Goal: Task Accomplishment & Management: Complete application form

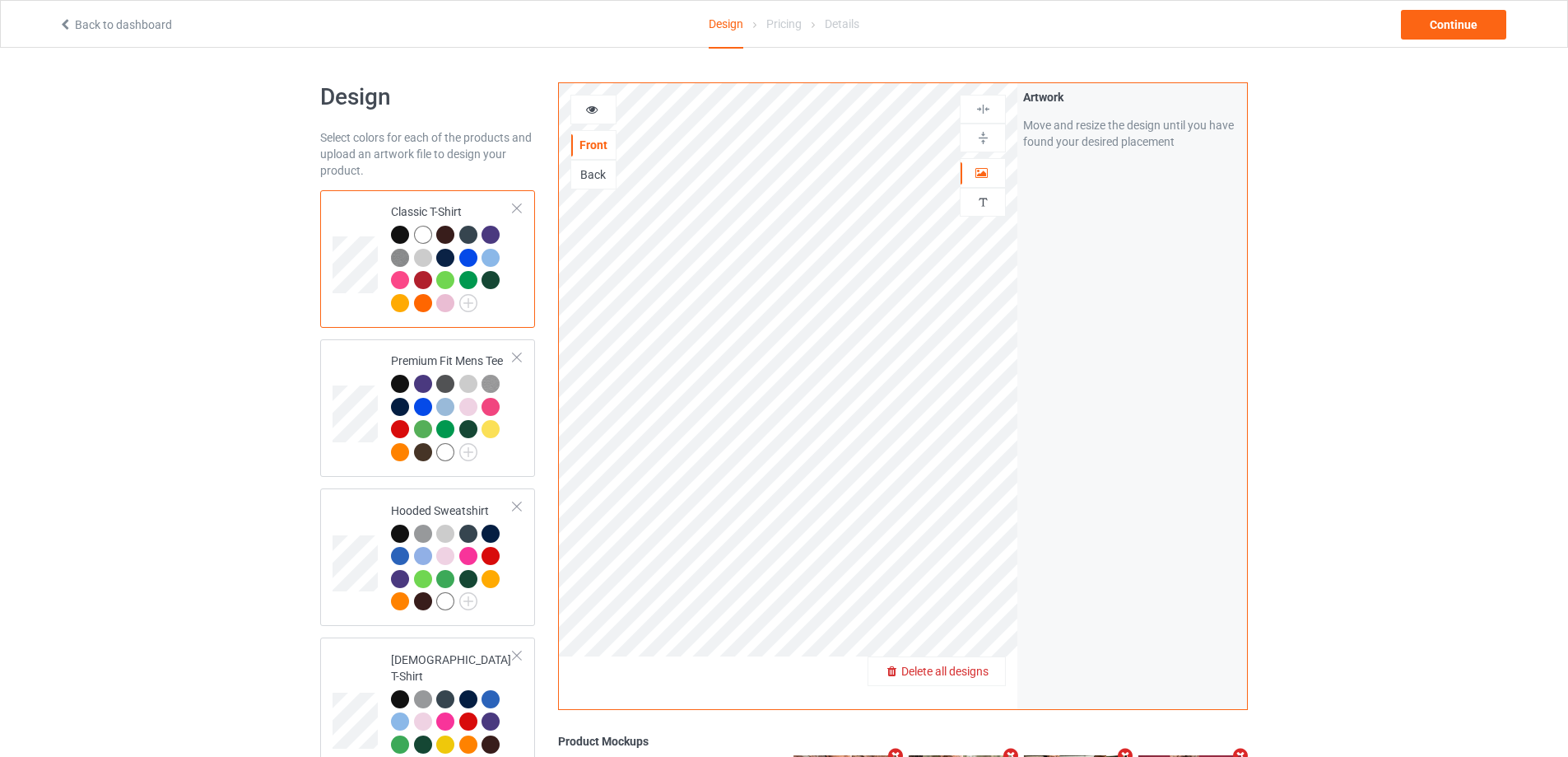
click at [984, 676] on span "Delete all designs" at bounding box center [945, 672] width 87 height 13
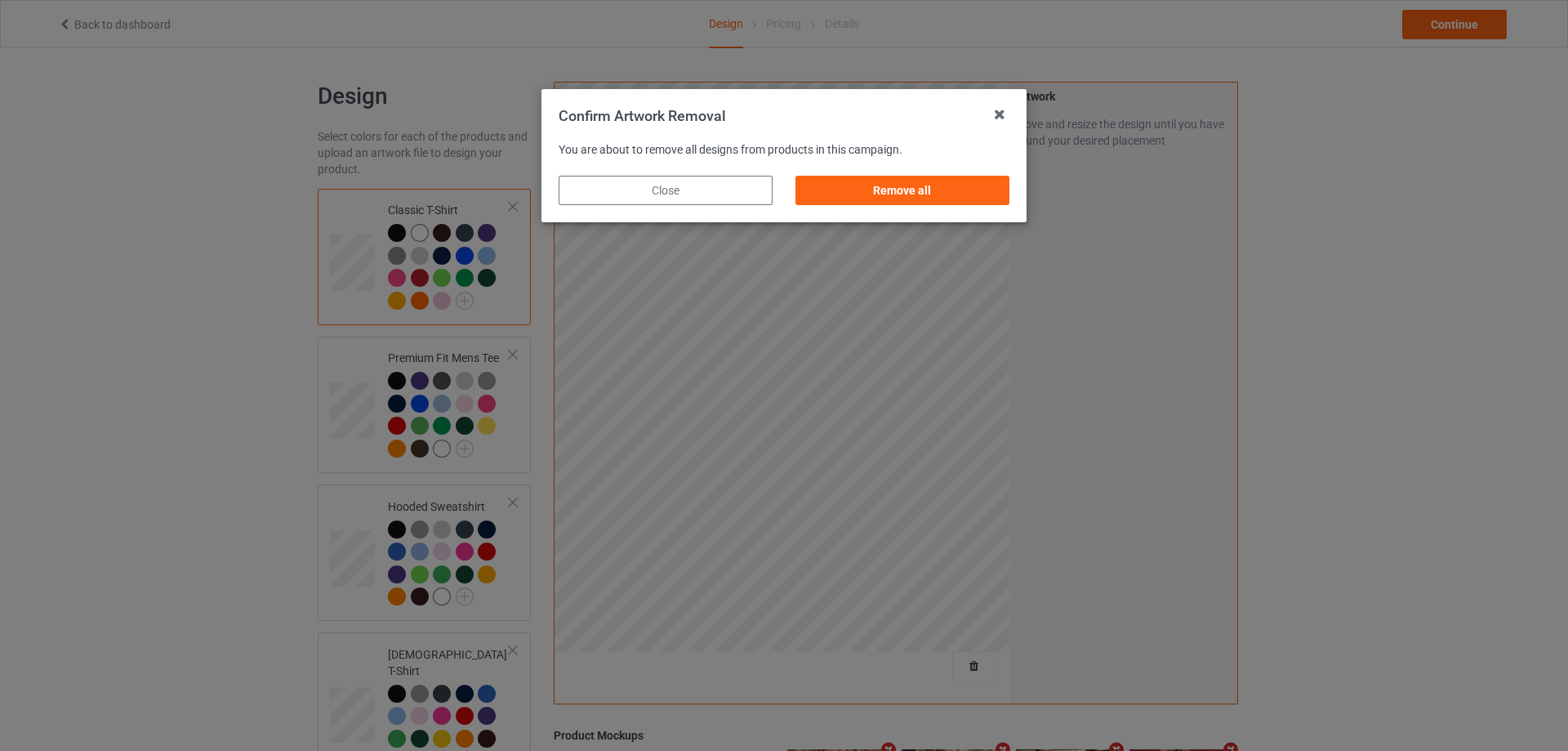
click at [992, 203] on div "Remove all" at bounding box center [903, 190] width 214 height 30
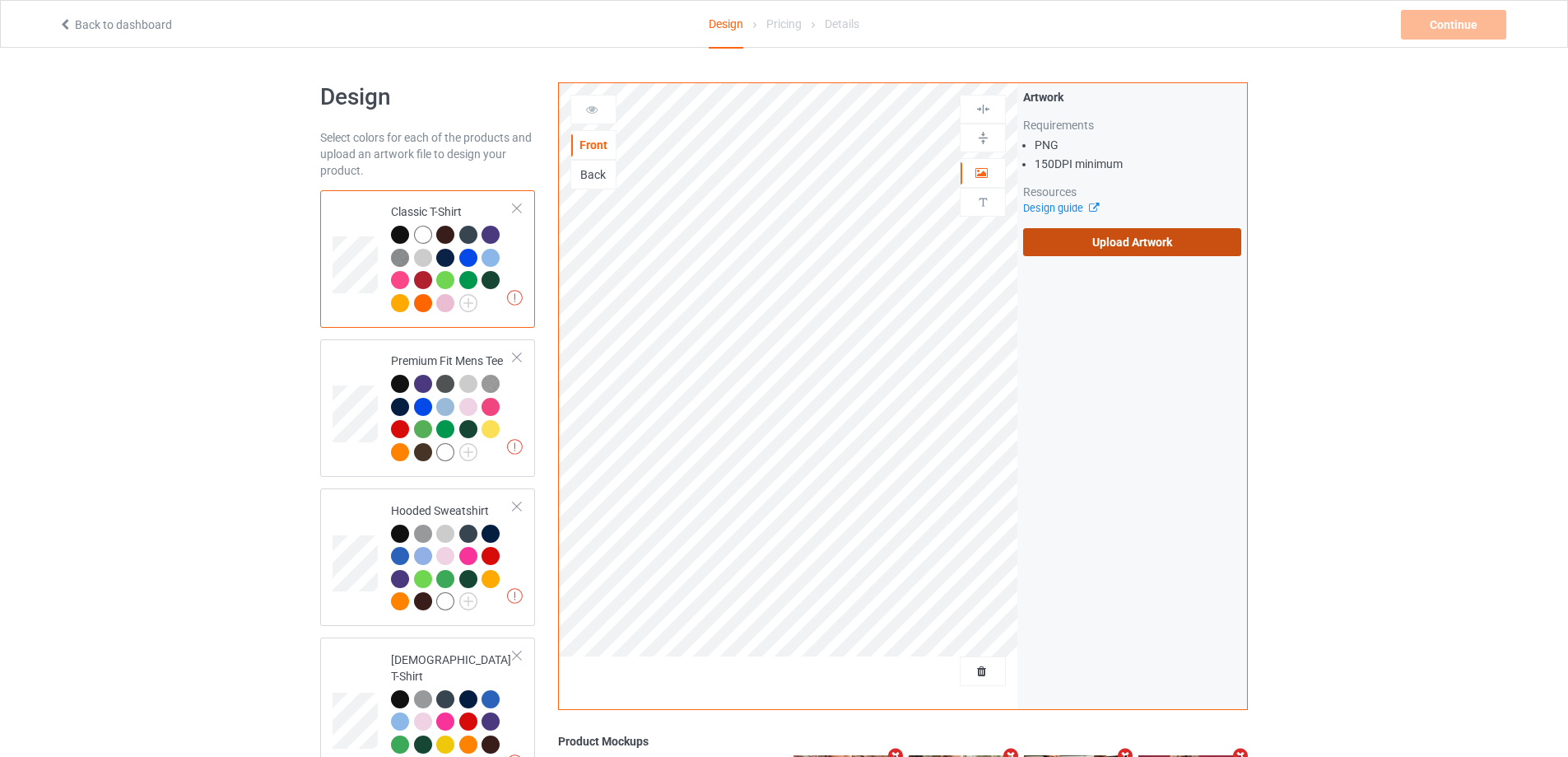
click at [1099, 246] on label "Upload Artwork" at bounding box center [1132, 242] width 218 height 28
click at [0, 0] on input "Upload Artwork" at bounding box center [0, 0] width 0 height 0
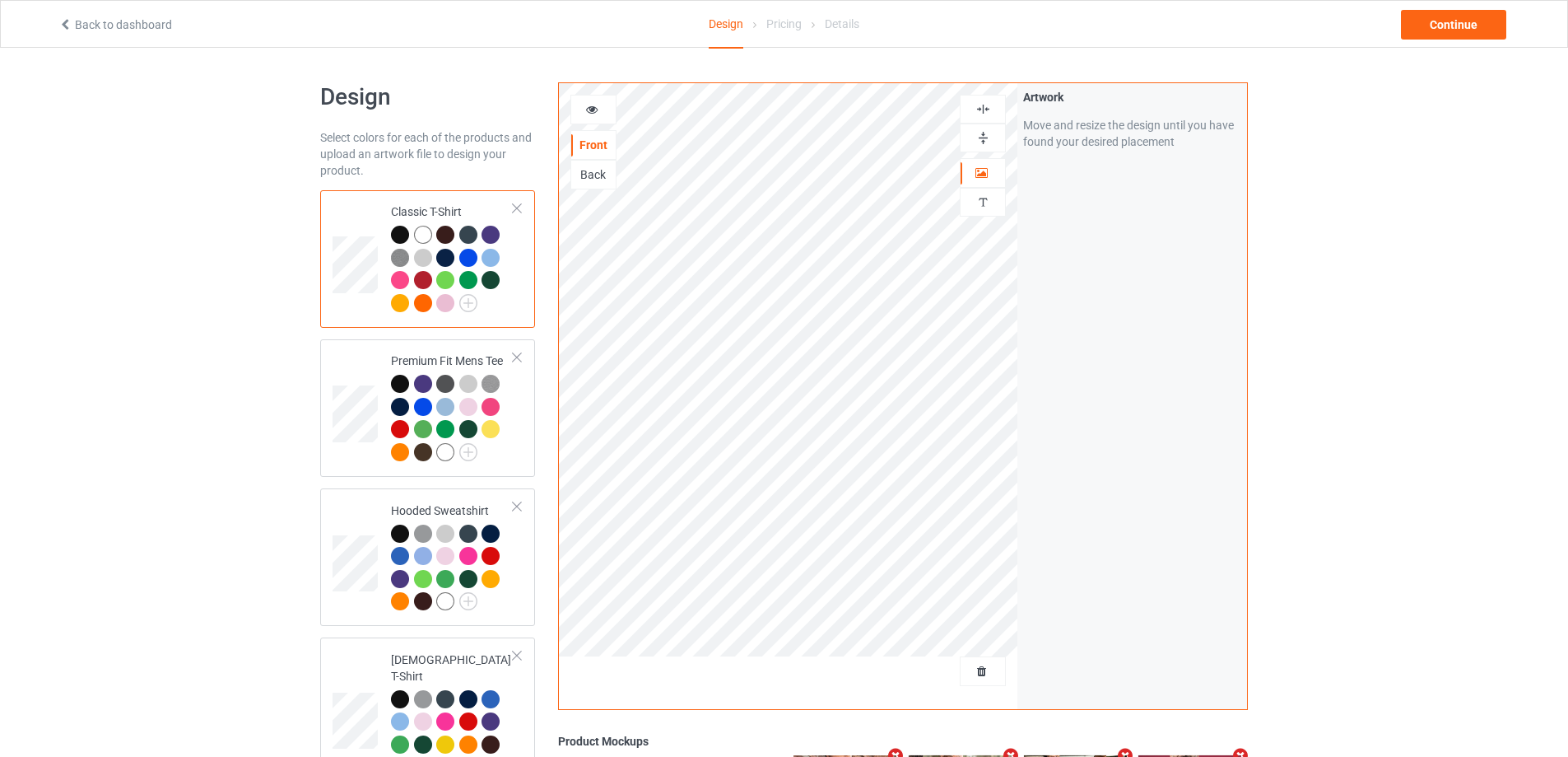
click at [1512, 10] on div "Continue" at bounding box center [1275, 25] width 491 height 30
click at [1480, 22] on div "Continue" at bounding box center [1454, 25] width 105 height 30
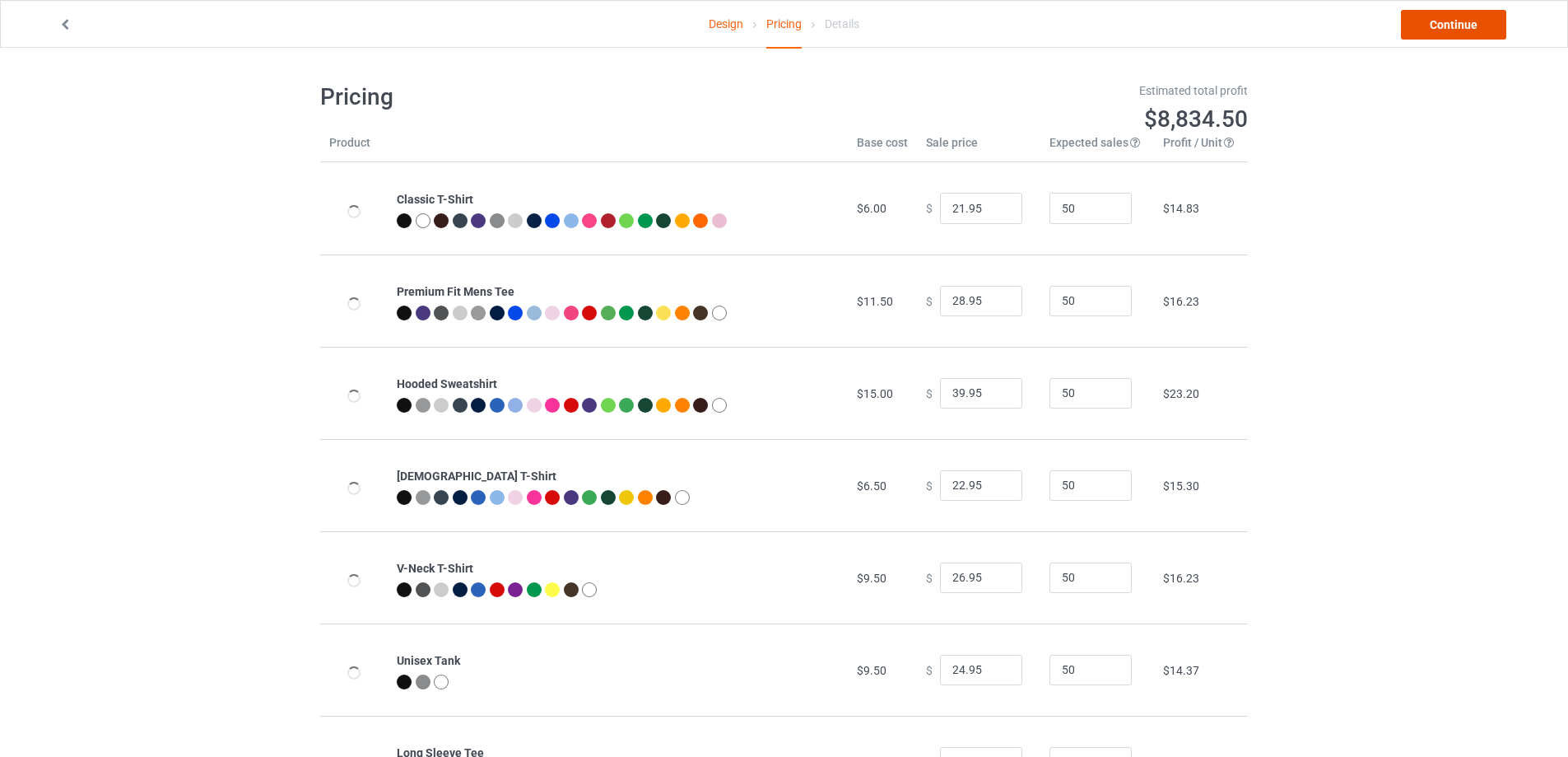
click at [1480, 24] on link "Continue" at bounding box center [1454, 25] width 105 height 30
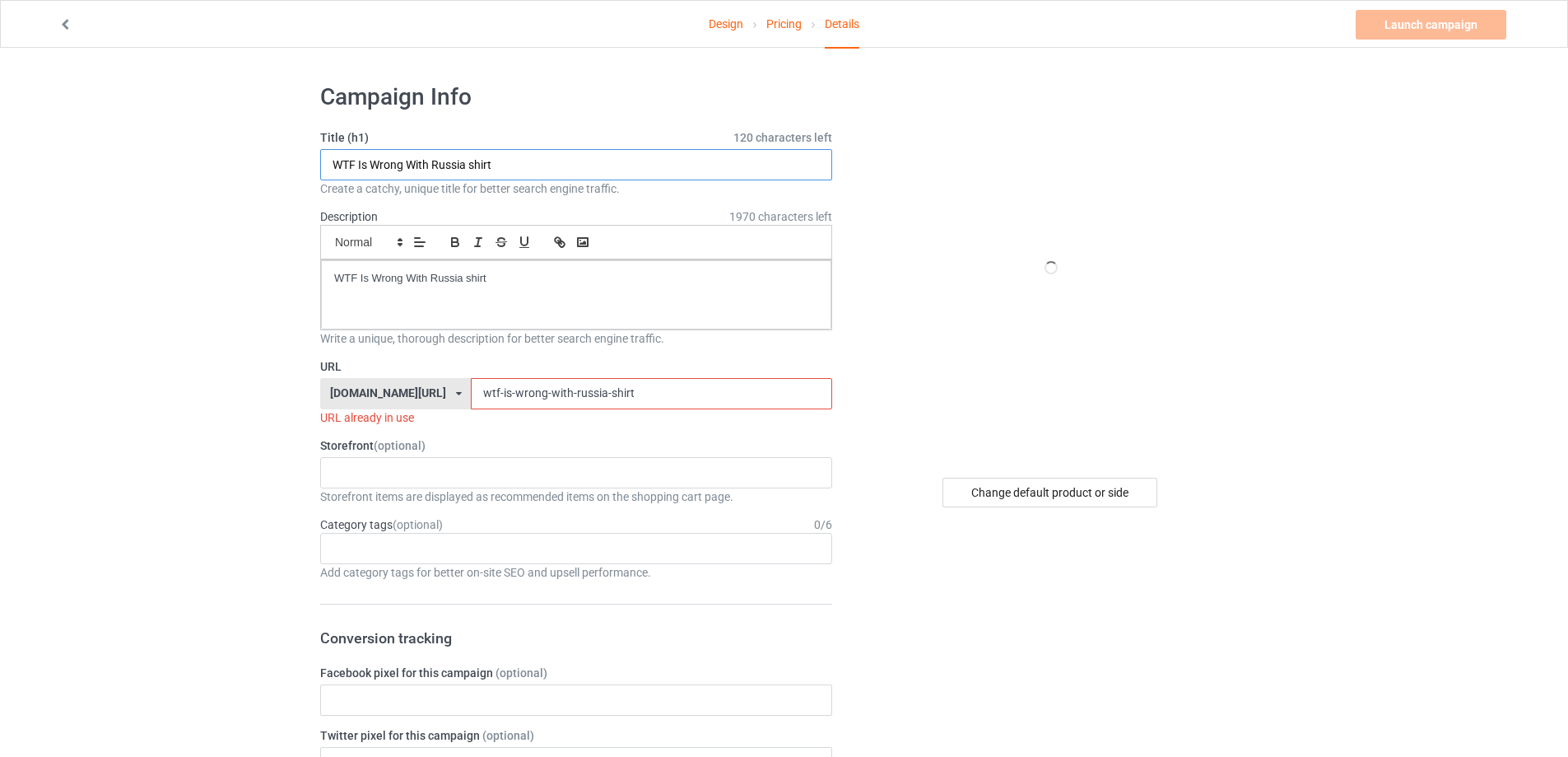
drag, startPoint x: 219, startPoint y: 181, endPoint x: 270, endPoint y: 224, distance: 66.7
paste input "[PERSON_NAME] [PERSON_NAME] Let Me In"
type input "[PERSON_NAME] [PERSON_NAME] Let Me In shirt"
drag, startPoint x: 528, startPoint y: 269, endPoint x: 138, endPoint y: 266, distance: 390.0
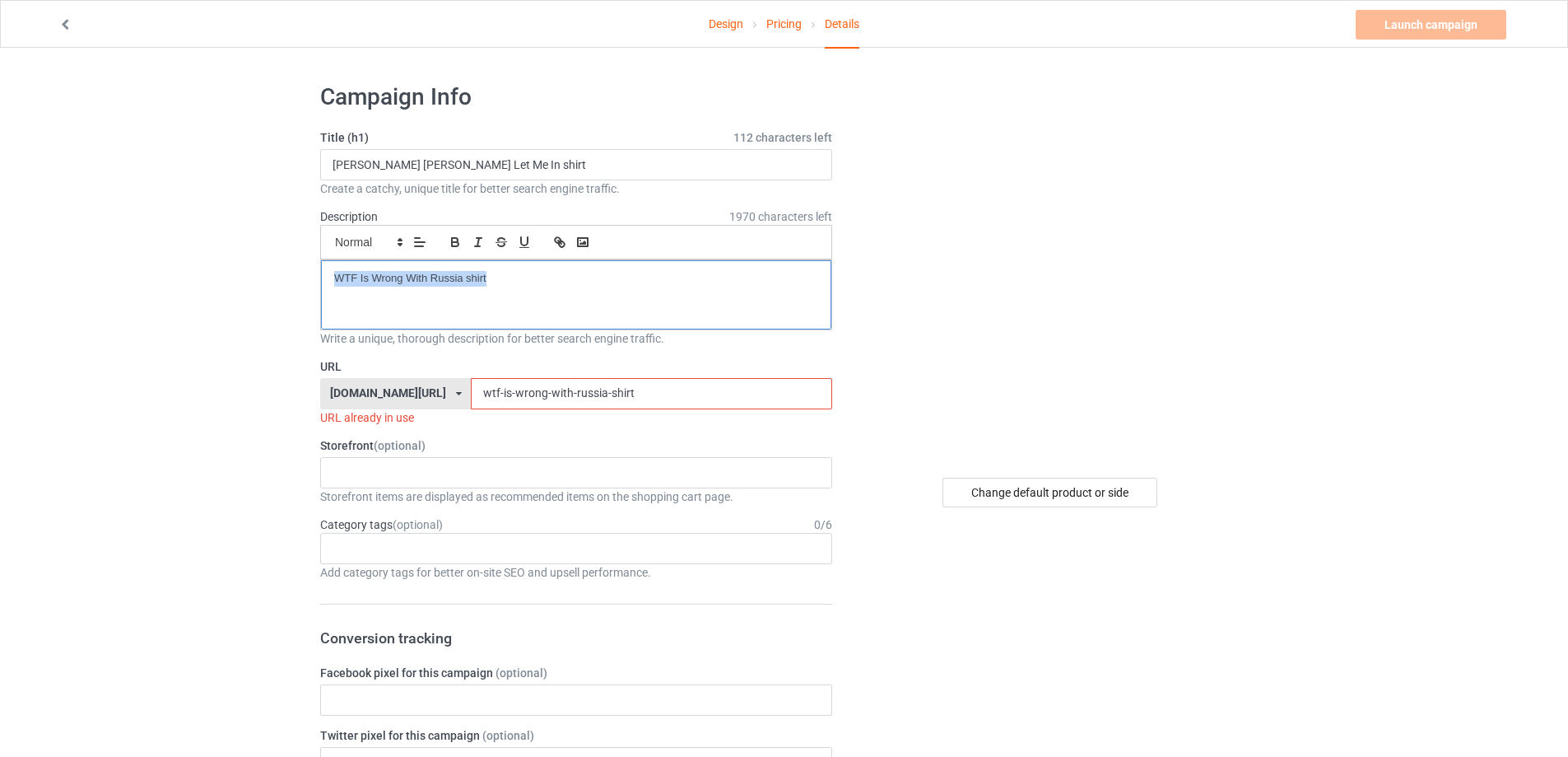
drag, startPoint x: 624, startPoint y: 403, endPoint x: 284, endPoint y: 403, distance: 340.0
paste input "[PERSON_NAME]-let-me-in"
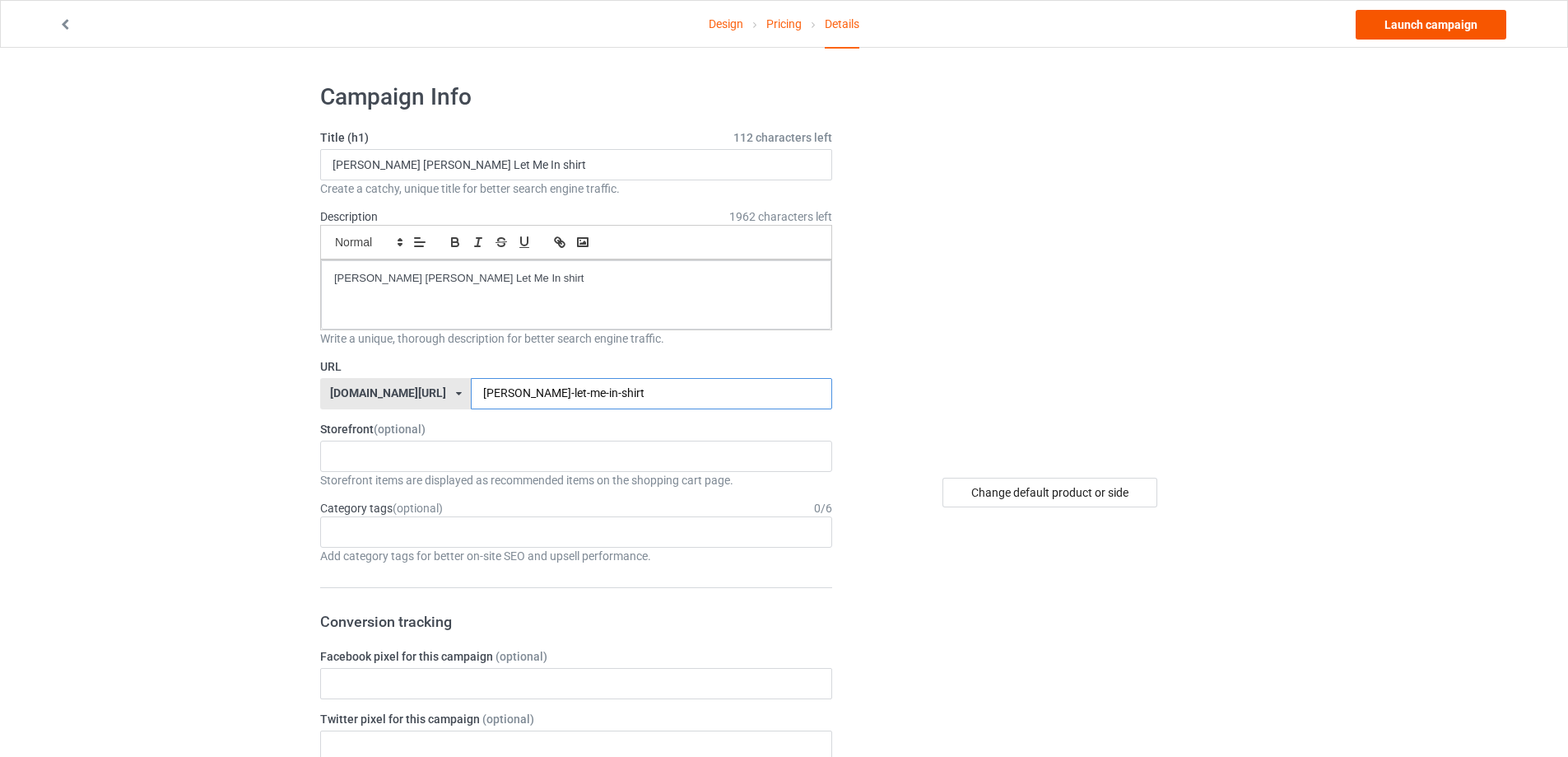
type input "[PERSON_NAME]-let-me-in-shirt"
click at [1435, 27] on link "Launch campaign" at bounding box center [1431, 25] width 151 height 30
